Goal: Check status: Check status

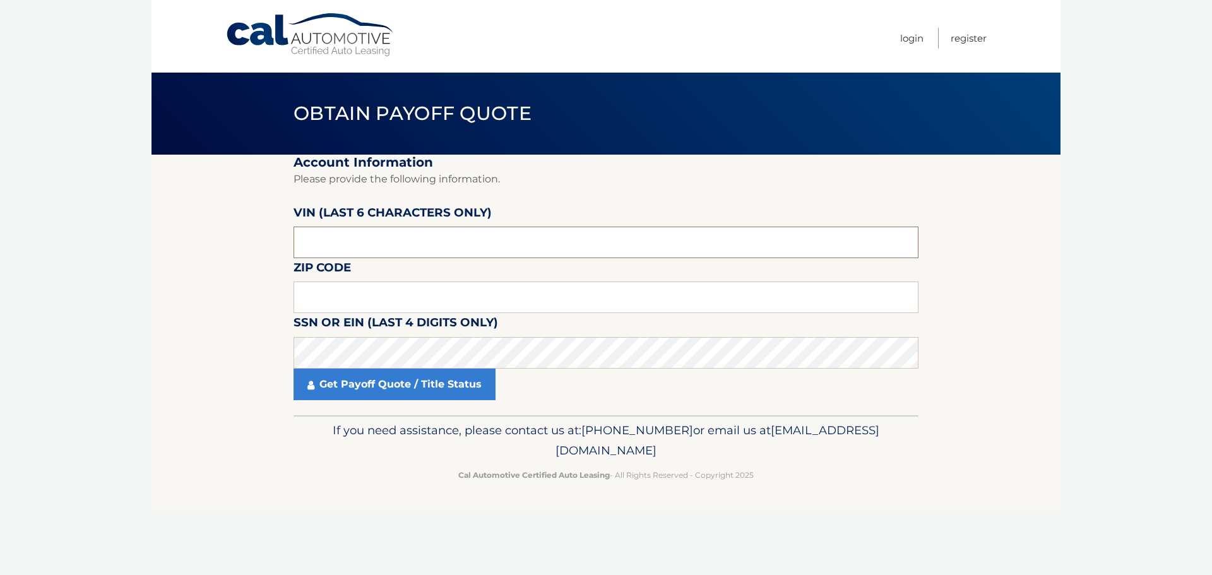
click at [412, 247] on input "text" at bounding box center [606, 243] width 625 height 32
type input "182100"
click at [424, 293] on input "text" at bounding box center [606, 298] width 625 height 32
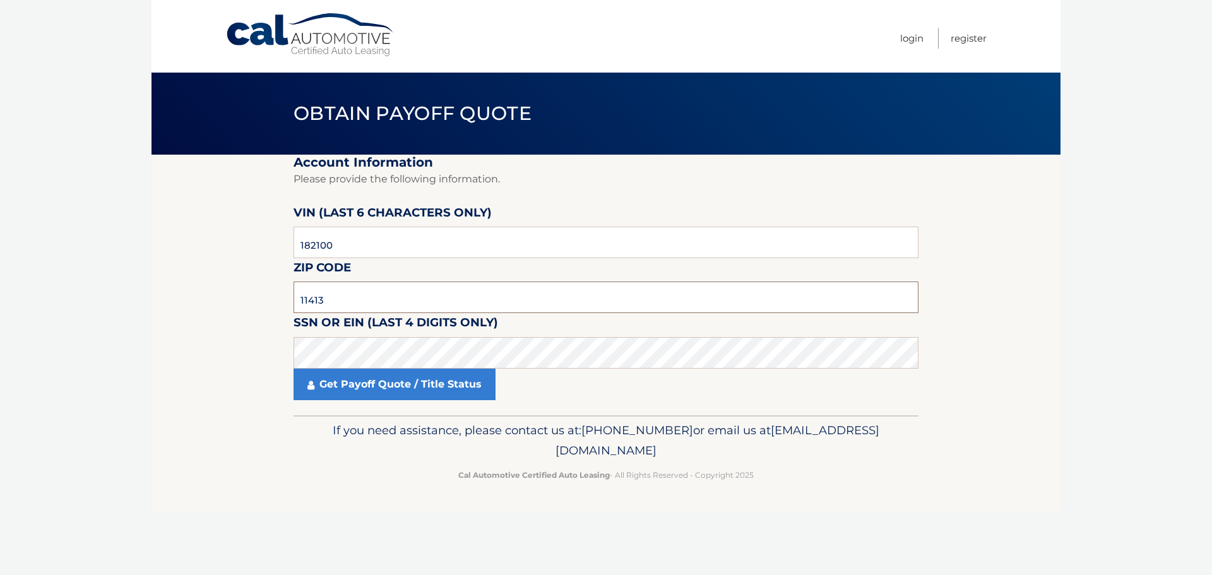
type input "11413"
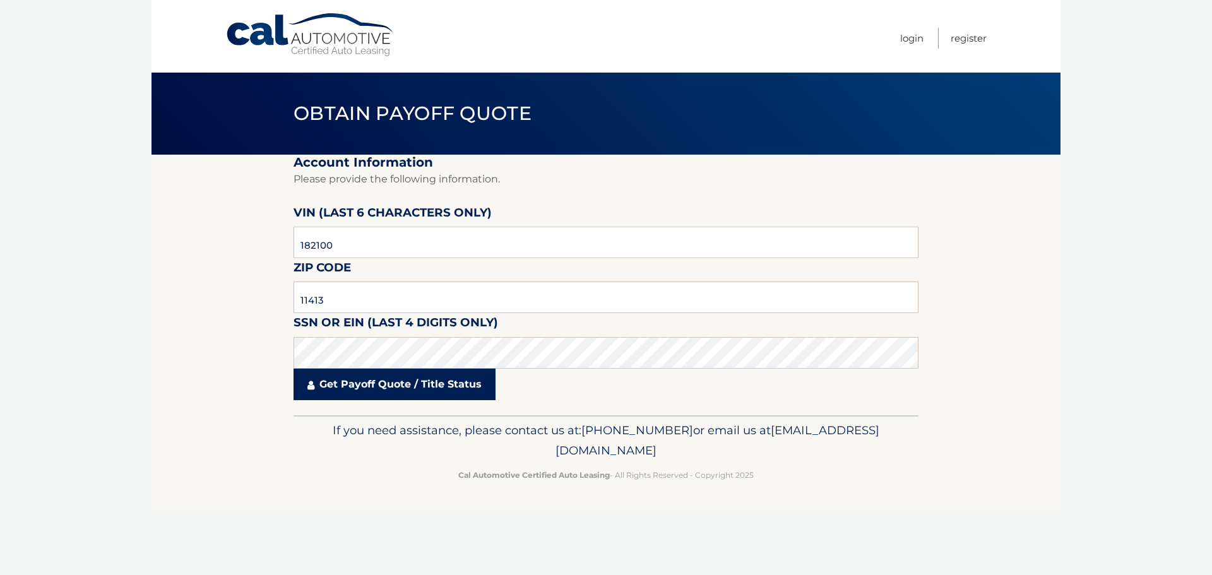
click at [396, 389] on link "Get Payoff Quote / Title Status" at bounding box center [395, 385] width 202 height 32
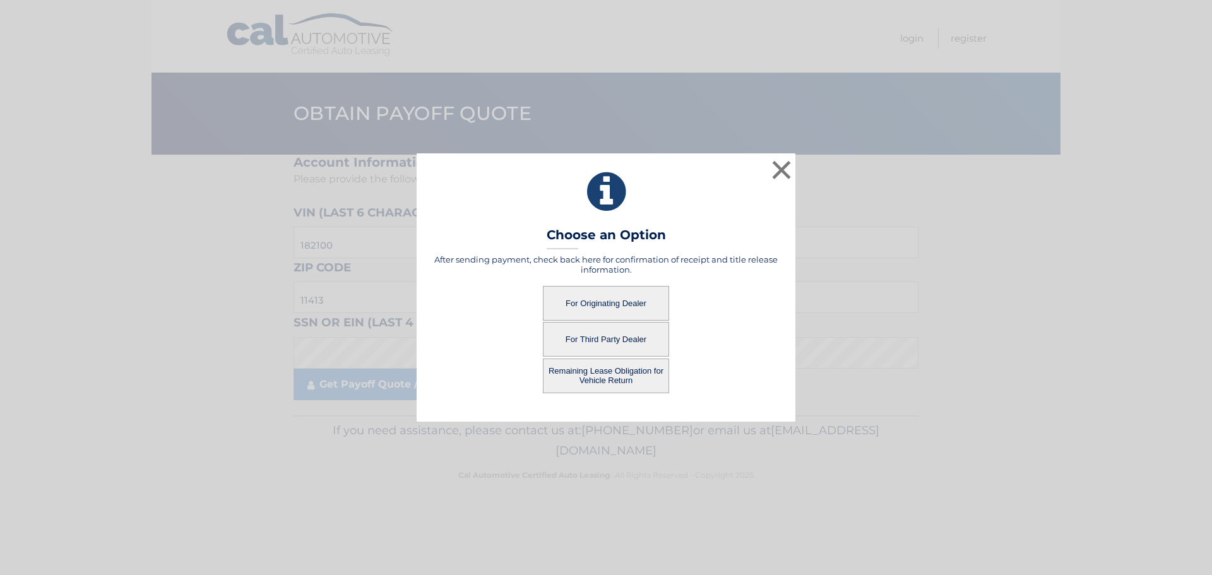
click at [598, 368] on button "Remaining Lease Obligation for Vehicle Return" at bounding box center [606, 376] width 126 height 35
click at [620, 372] on button "Remaining Lease Obligation for Vehicle Return" at bounding box center [606, 376] width 126 height 35
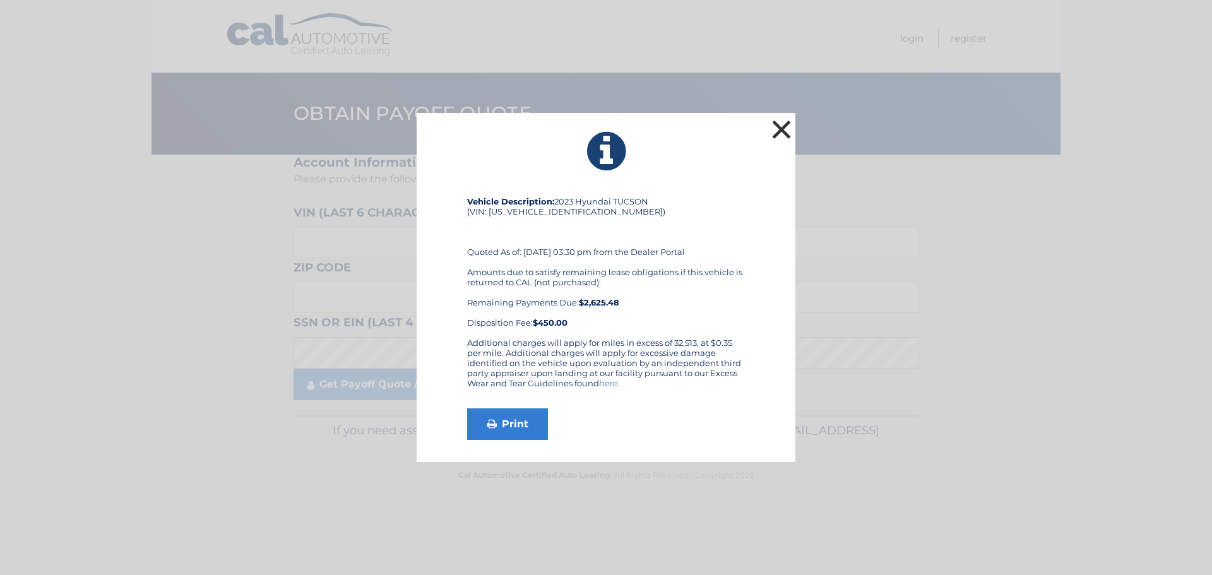
click at [782, 132] on button "×" at bounding box center [781, 129] width 25 height 25
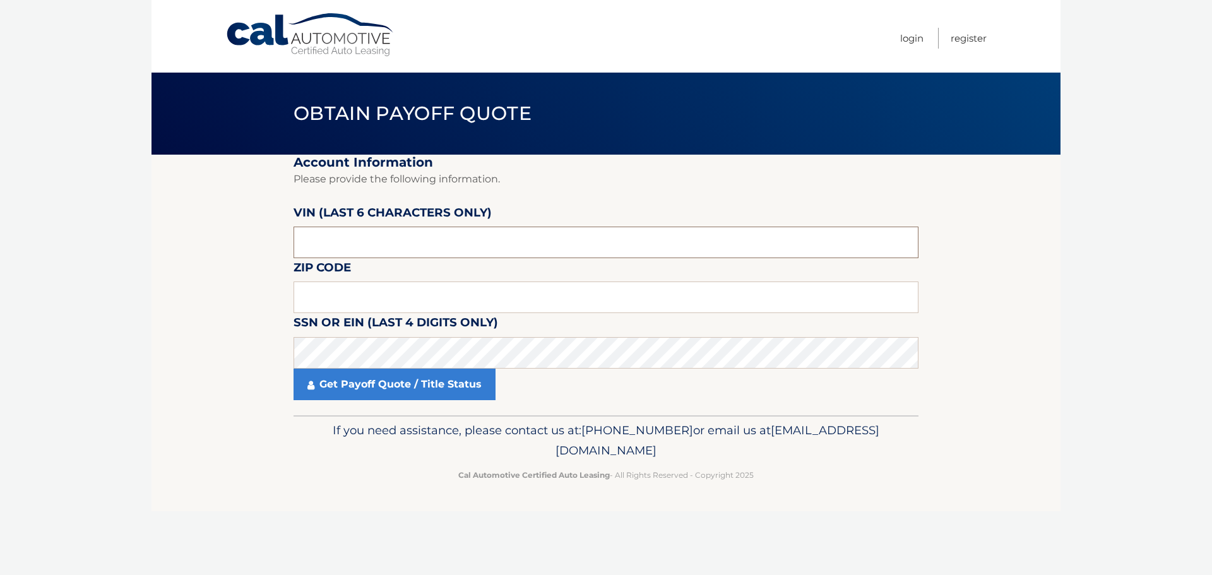
click at [345, 245] on input "text" at bounding box center [606, 243] width 625 height 32
click at [354, 234] on input "text" at bounding box center [606, 243] width 625 height 32
type input "182100"
click at [336, 290] on input "text" at bounding box center [606, 298] width 625 height 32
type input "11413"
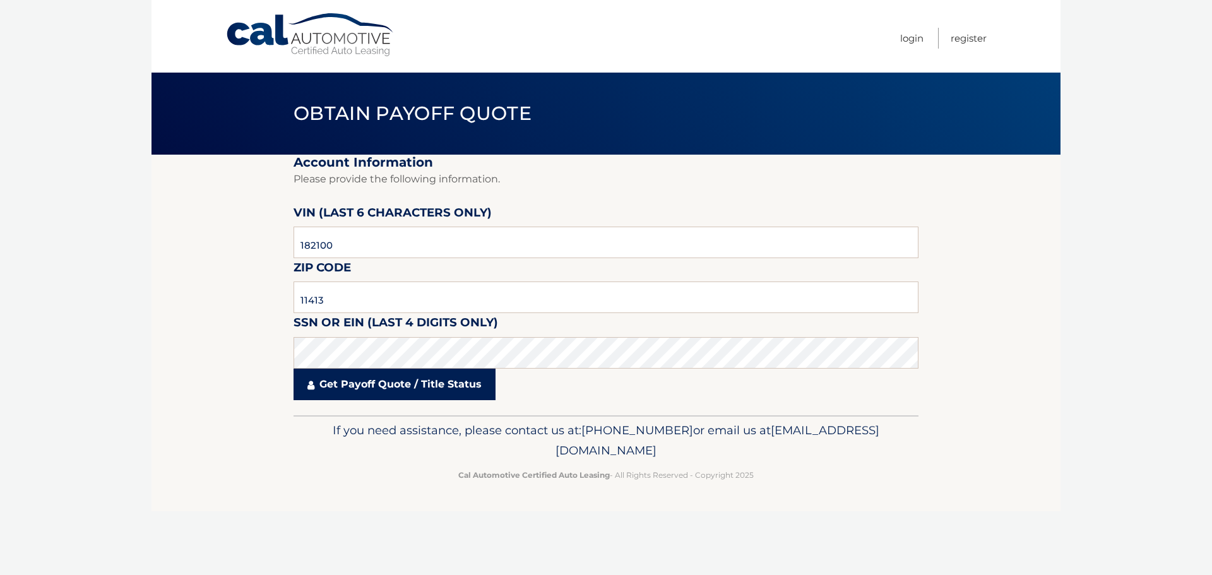
click at [340, 376] on link "Get Payoff Quote / Title Status" at bounding box center [395, 385] width 202 height 32
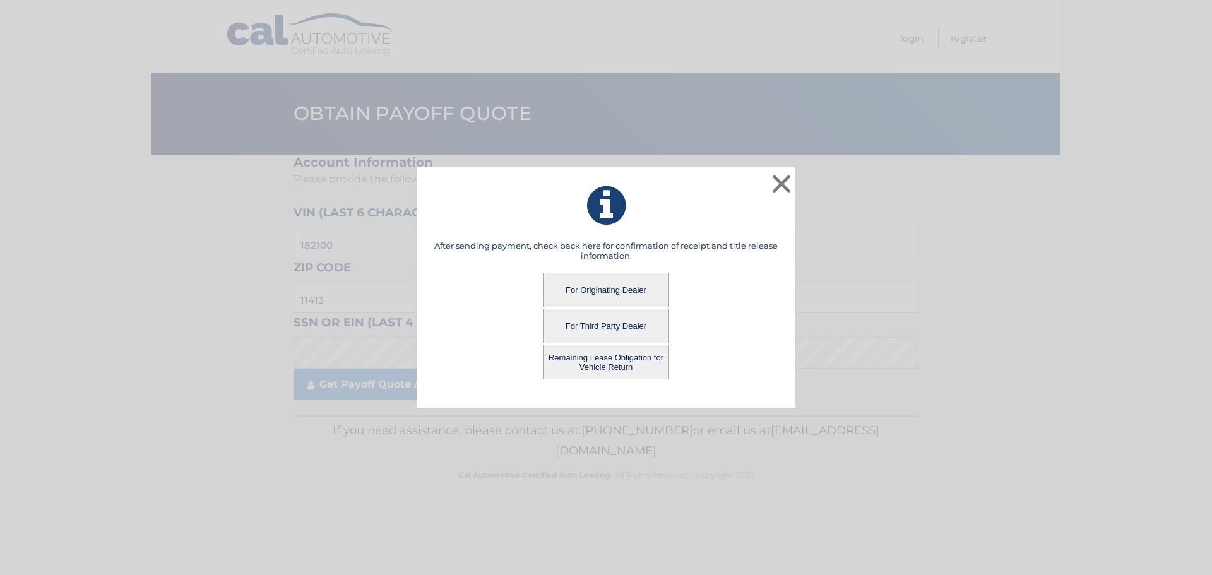
click at [594, 285] on button "For Originating Dealer" at bounding box center [606, 290] width 126 height 35
click at [608, 289] on button "For Originating Dealer" at bounding box center [606, 290] width 126 height 35
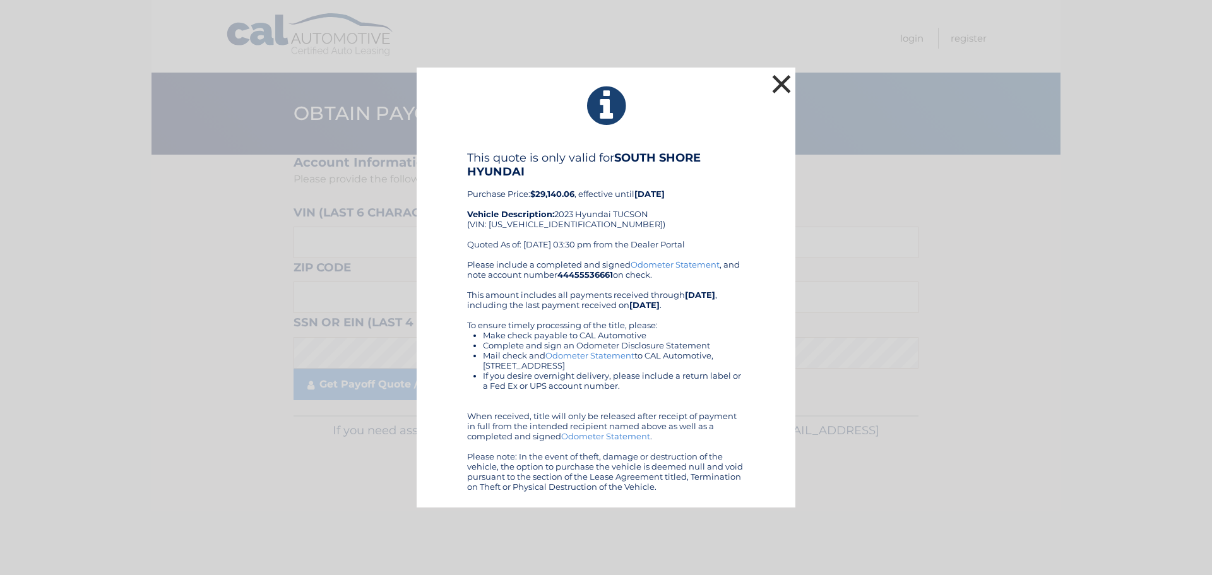
click at [786, 85] on button "×" at bounding box center [781, 83] width 25 height 25
